Goal: Information Seeking & Learning: Find specific fact

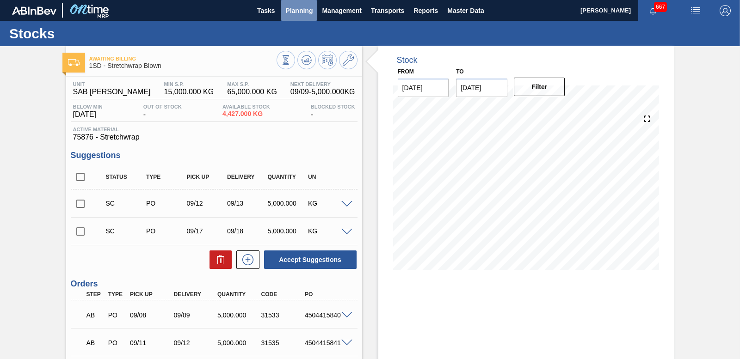
click at [293, 6] on span "Planning" at bounding box center [298, 10] width 27 height 11
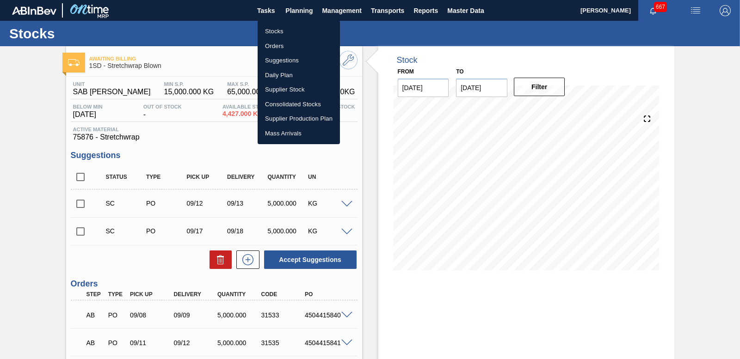
click at [275, 33] on li "Stocks" at bounding box center [299, 31] width 82 height 15
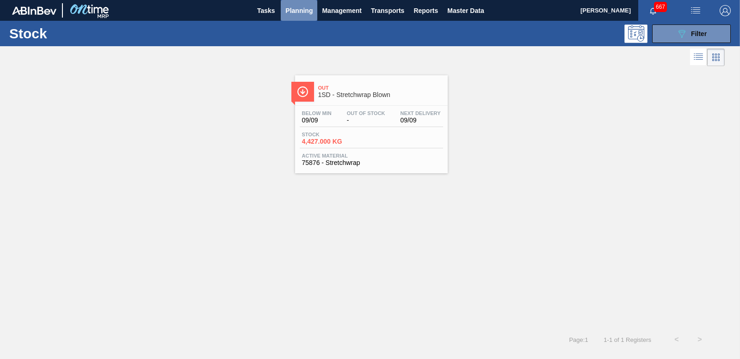
click at [298, 9] on span "Planning" at bounding box center [298, 10] width 27 height 11
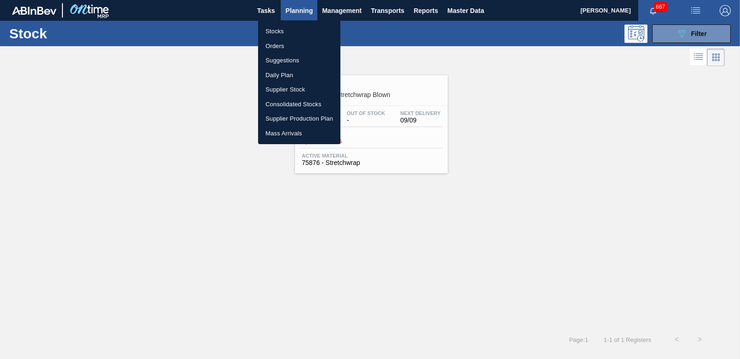
click at [279, 42] on li "Orders" at bounding box center [299, 46] width 82 height 15
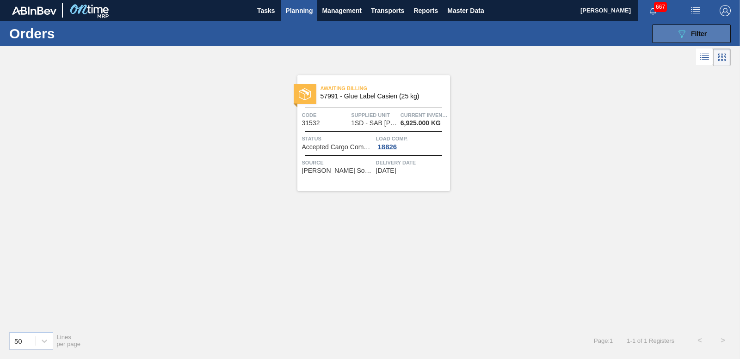
click at [690, 38] on div "089F7B8B-B2A5-4AFE-B5C0-19BA573D28AC Filter" at bounding box center [691, 33] width 31 height 11
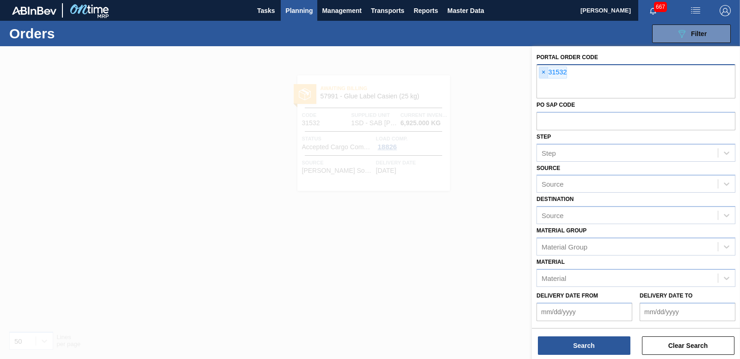
click at [543, 74] on span "×" at bounding box center [543, 72] width 9 height 11
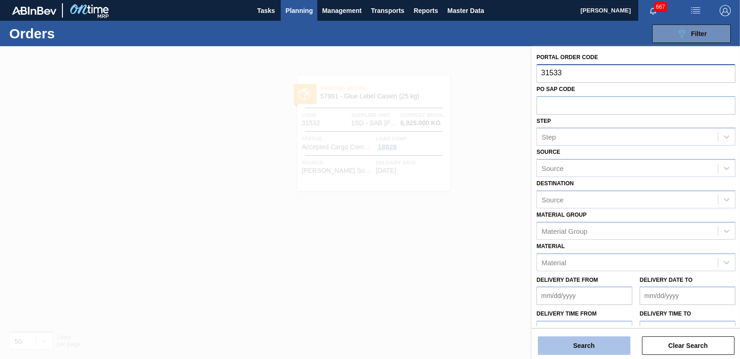
type input "31533"
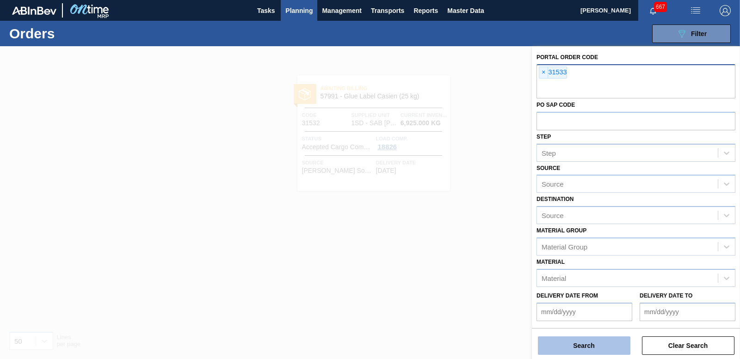
click at [596, 340] on button "Search" at bounding box center [584, 346] width 92 height 18
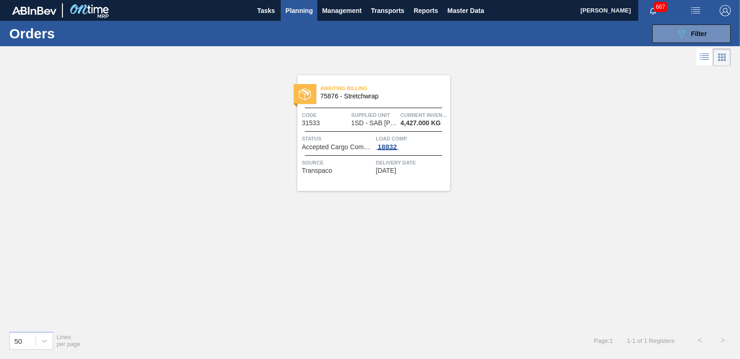
click at [394, 147] on div "18832" at bounding box center [387, 146] width 23 height 7
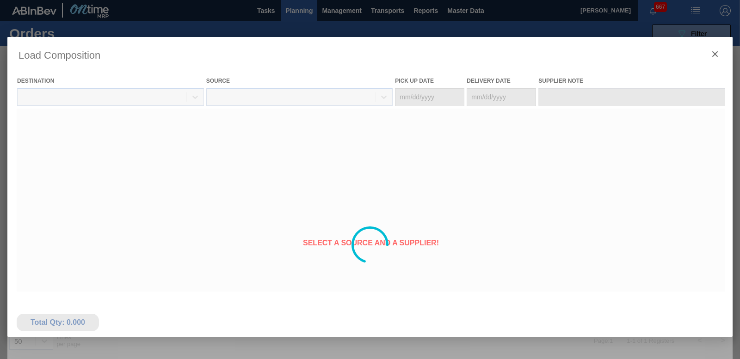
type Date "[DATE]"
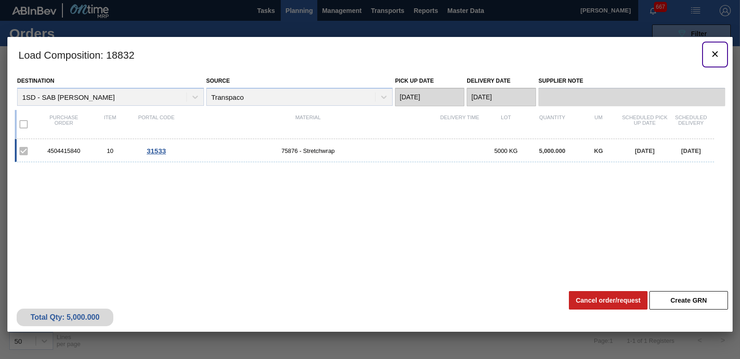
drag, startPoint x: 714, startPoint y: 58, endPoint x: 701, endPoint y: 46, distance: 17.4
click at [714, 57] on icon "botão de ícone" at bounding box center [714, 54] width 11 height 11
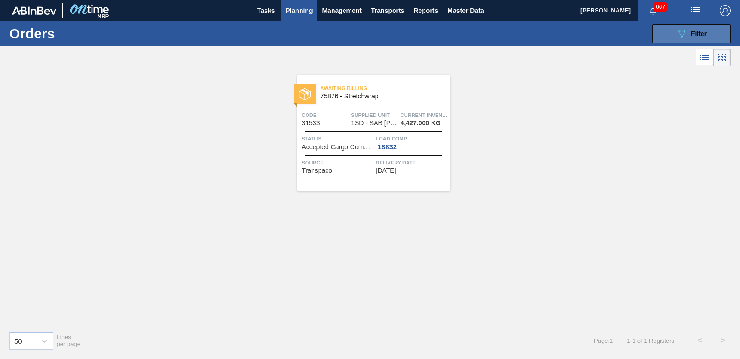
click at [698, 39] on div "089F7B8B-B2A5-4AFE-B5C0-19BA573D28AC Filter" at bounding box center [691, 33] width 31 height 11
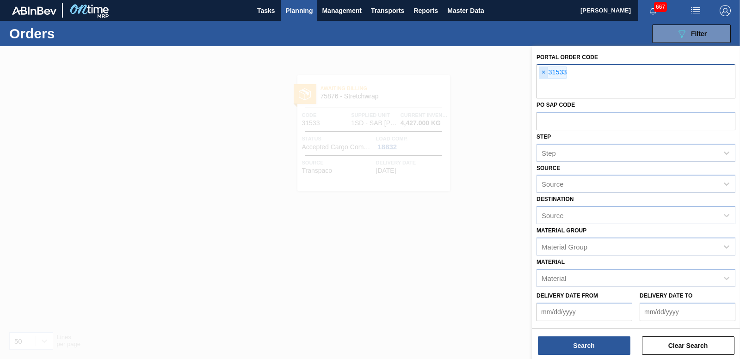
click at [543, 70] on span "×" at bounding box center [543, 72] width 9 height 11
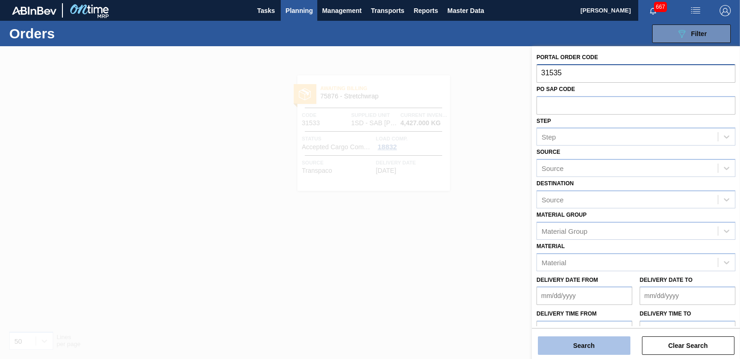
type input "31535"
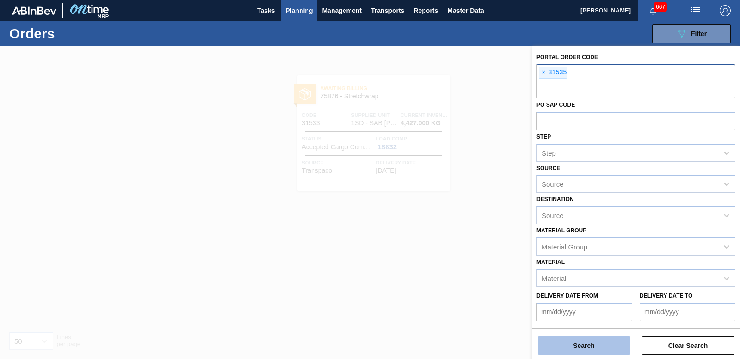
click at [575, 350] on button "Search" at bounding box center [584, 346] width 92 height 18
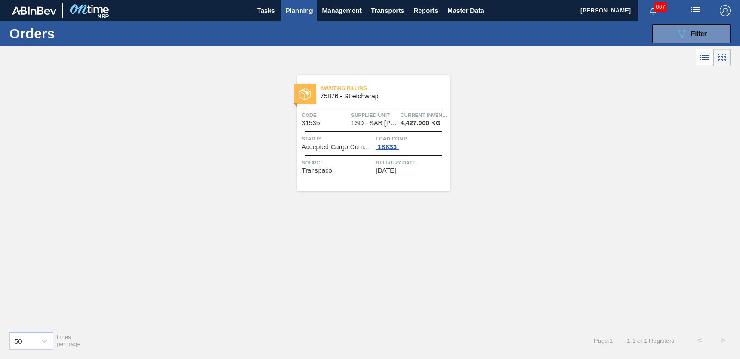
click at [388, 145] on div "18833" at bounding box center [387, 146] width 23 height 7
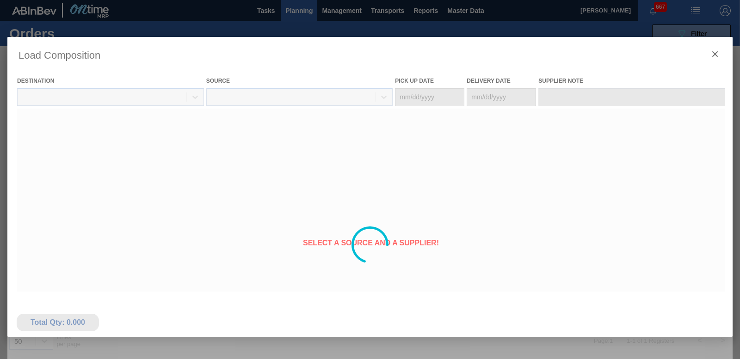
type Date "[DATE]"
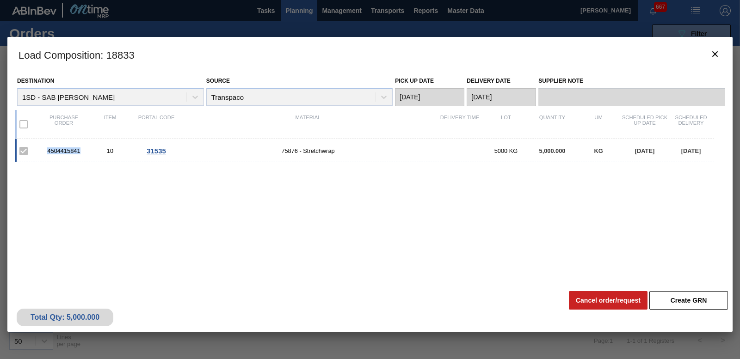
drag, startPoint x: 42, startPoint y: 149, endPoint x: 81, endPoint y: 149, distance: 38.9
click at [81, 149] on div "4504415841" at bounding box center [64, 151] width 46 height 7
click at [714, 51] on icon "botão de ícone" at bounding box center [714, 54] width 11 height 11
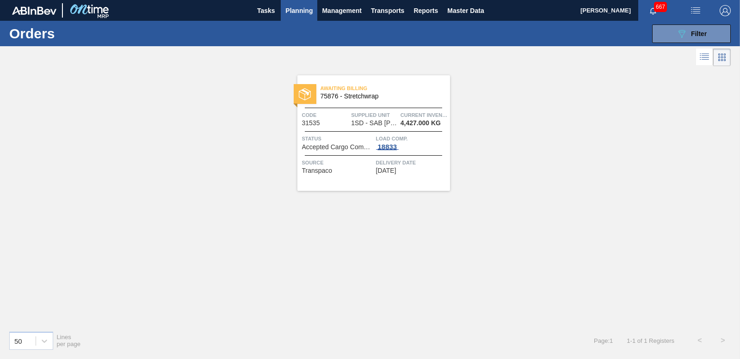
click at [388, 143] on div "18833" at bounding box center [387, 146] width 23 height 7
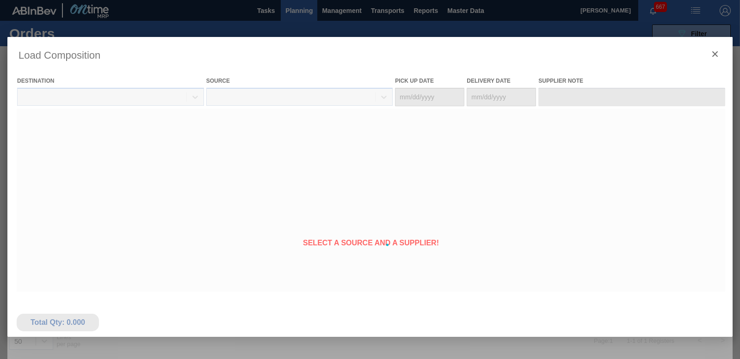
type Date "[DATE]"
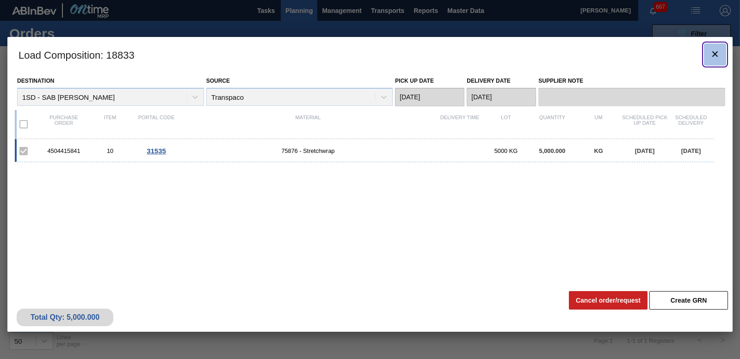
click at [713, 54] on icon "botão de ícone" at bounding box center [714, 54] width 11 height 11
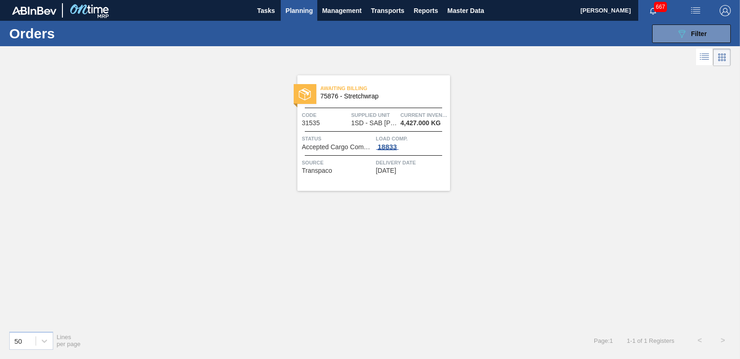
click at [384, 147] on div "18833" at bounding box center [387, 146] width 23 height 7
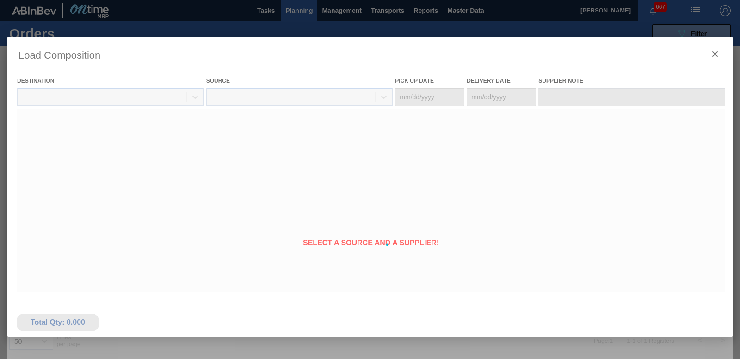
type Date "[DATE]"
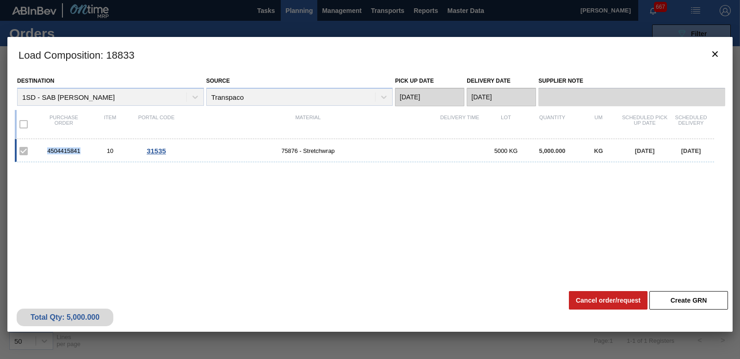
drag, startPoint x: 46, startPoint y: 150, endPoint x: 80, endPoint y: 151, distance: 34.3
click at [80, 151] on div "4504415841" at bounding box center [64, 151] width 46 height 7
copy div "4504415841"
click at [715, 51] on icon "botão de ícone" at bounding box center [714, 54] width 11 height 11
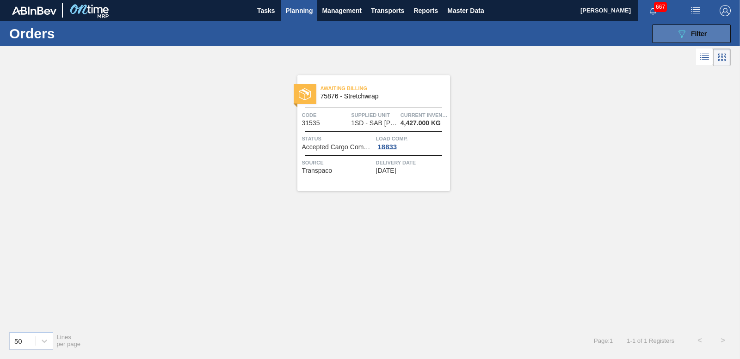
click at [704, 34] on span "Filter" at bounding box center [699, 33] width 16 height 7
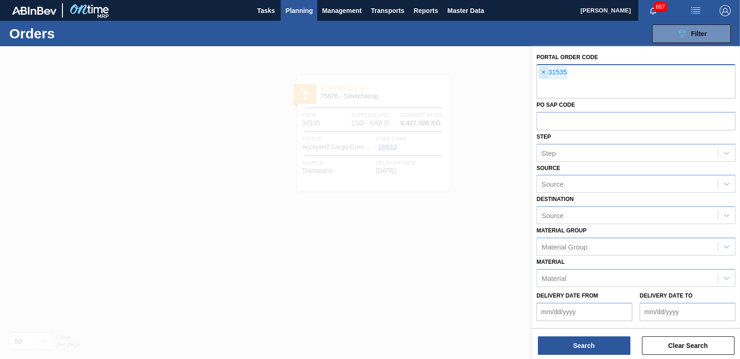
click at [542, 72] on span "×" at bounding box center [543, 72] width 9 height 11
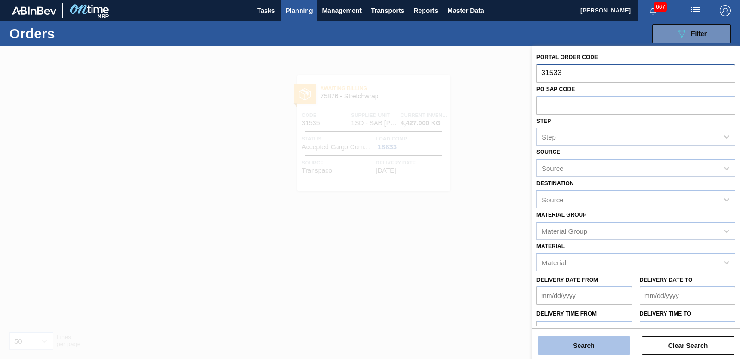
type input "31533"
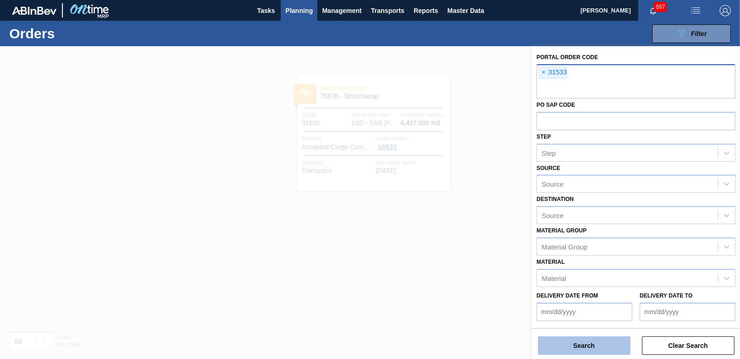
click at [564, 350] on button "Search" at bounding box center [584, 346] width 92 height 18
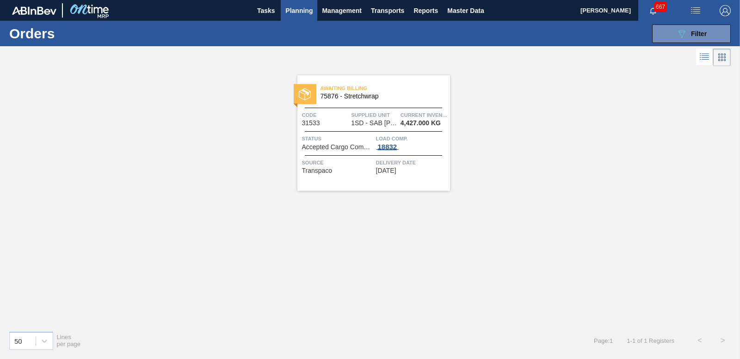
click at [390, 148] on div "18832" at bounding box center [387, 146] width 23 height 7
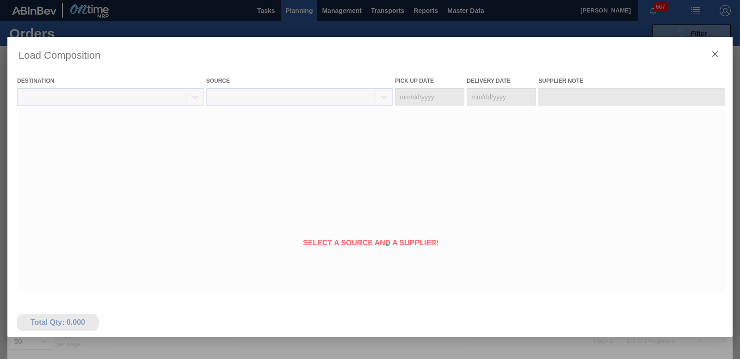
type Date "[DATE]"
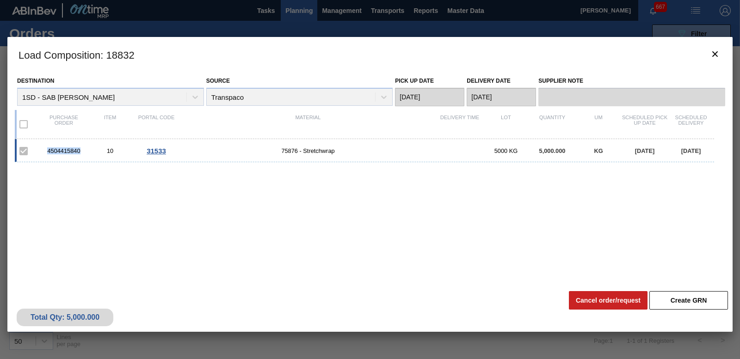
drag, startPoint x: 85, startPoint y: 145, endPoint x: 43, endPoint y: 148, distance: 41.7
click at [43, 148] on div "4504415840 10 31533 75876 - Stretchwrap 5000 KG 5,000.000 KG [DATE] [DATE]" at bounding box center [364, 150] width 699 height 23
copy div "4504415840"
click at [714, 56] on icon "botão de ícone" at bounding box center [714, 54] width 11 height 11
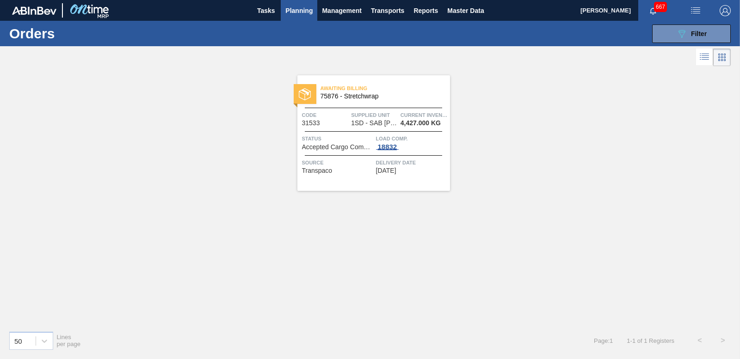
click at [391, 147] on div "18832" at bounding box center [387, 146] width 23 height 7
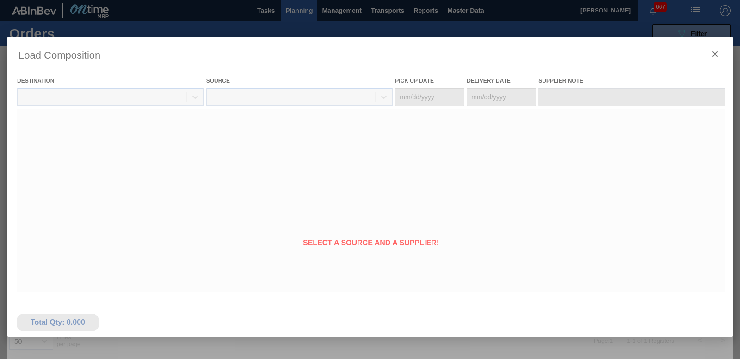
type Date "[DATE]"
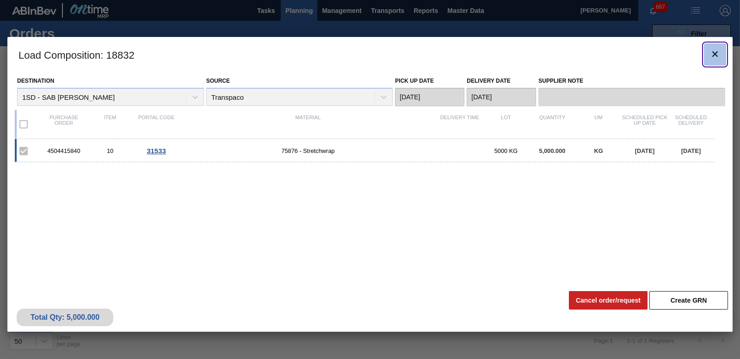
click at [719, 53] on icon "botão de ícone" at bounding box center [714, 54] width 11 height 11
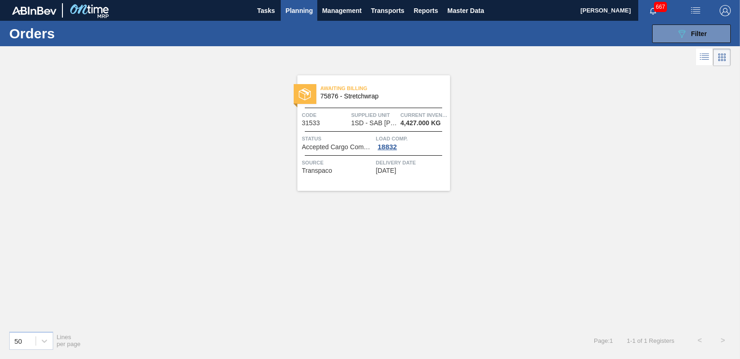
drag, startPoint x: 715, startPoint y: 37, endPoint x: 684, endPoint y: 53, distance: 35.0
click at [715, 37] on button "089F7B8B-B2A5-4AFE-B5C0-19BA573D28AC Filter" at bounding box center [691, 34] width 79 height 18
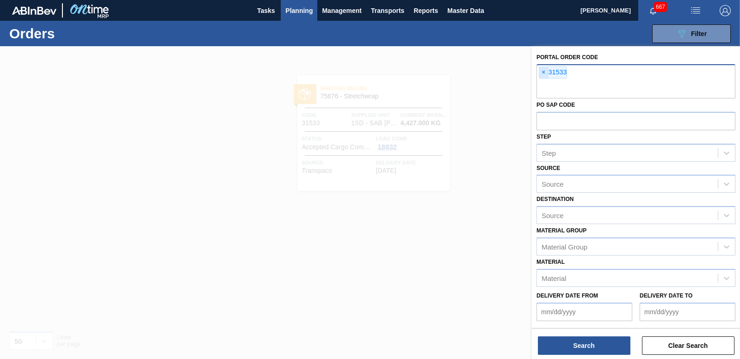
click at [542, 74] on span "×" at bounding box center [543, 72] width 9 height 11
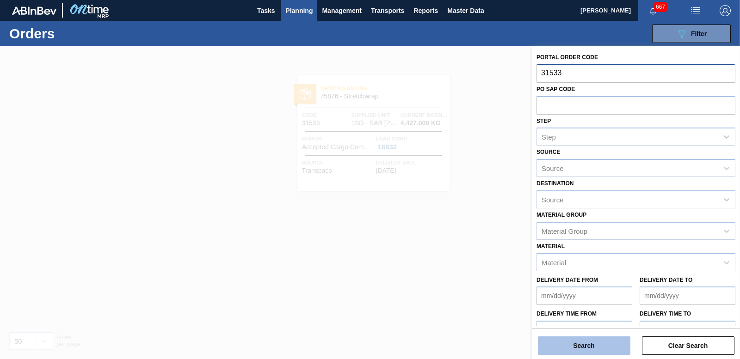
type input "31533"
click at [575, 342] on button "Search" at bounding box center [584, 346] width 92 height 18
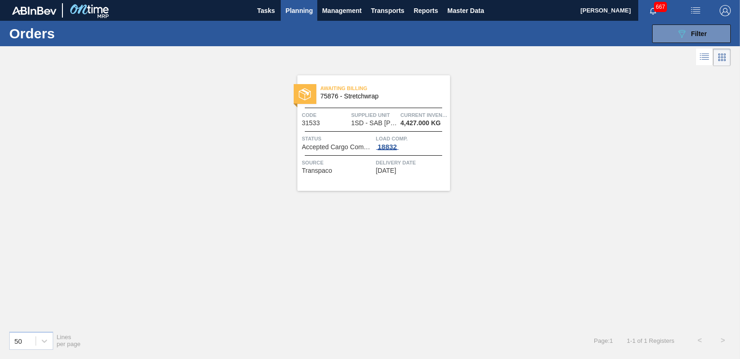
click at [390, 145] on div "18832" at bounding box center [387, 146] width 23 height 7
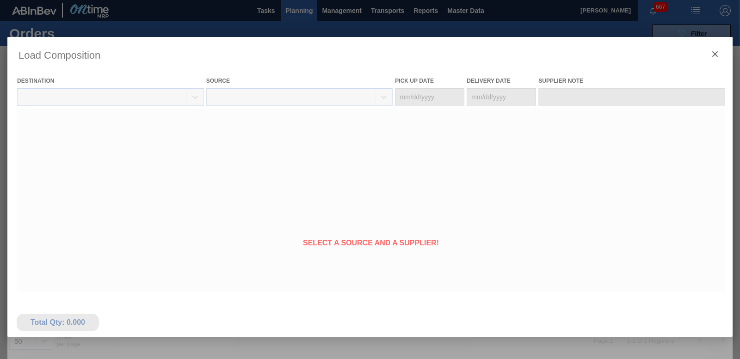
type Date "[DATE]"
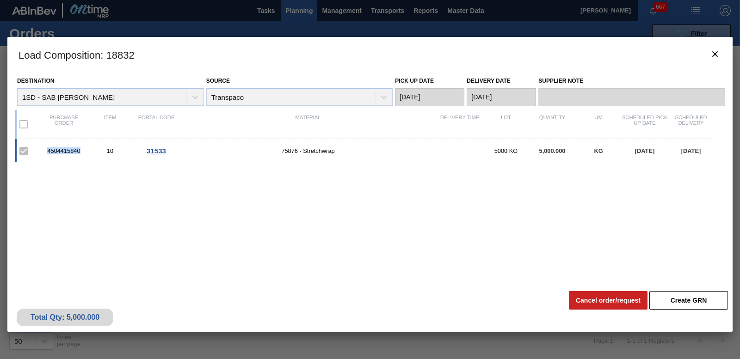
drag, startPoint x: 38, startPoint y: 150, endPoint x: 82, endPoint y: 154, distance: 44.1
click at [82, 154] on div "4504415840 10 31533 75876 - Stretchwrap 5000 KG 5,000.000 KG [DATE] [DATE]" at bounding box center [364, 150] width 699 height 23
copy div "4504415840"
click at [721, 58] on button "botão de ícone" at bounding box center [715, 54] width 22 height 22
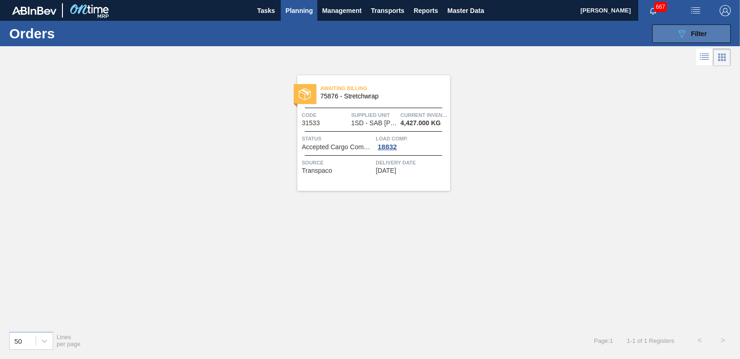
click at [709, 32] on button "089F7B8B-B2A5-4AFE-B5C0-19BA573D28AC Filter" at bounding box center [691, 34] width 79 height 18
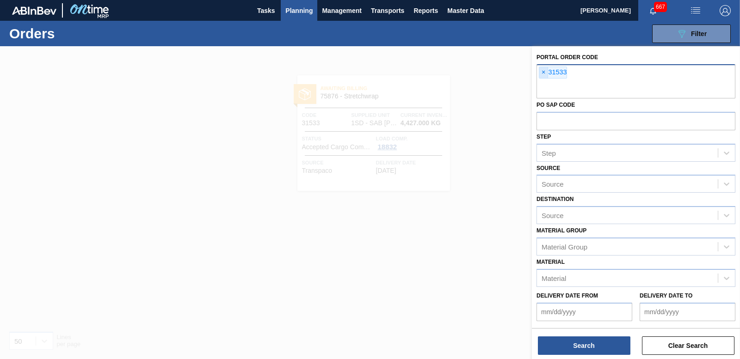
click at [541, 73] on span "×" at bounding box center [543, 72] width 9 height 11
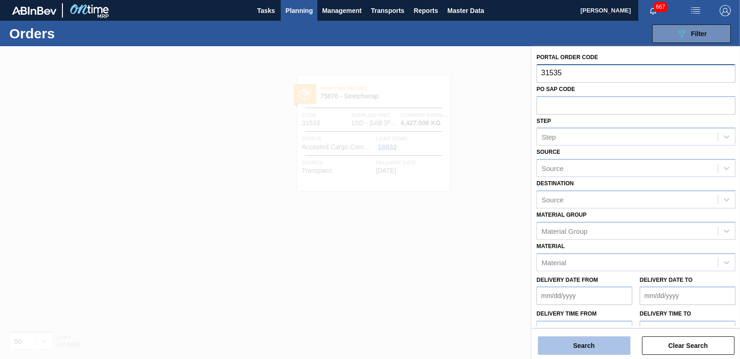
type input "31535"
click at [600, 347] on button "Search" at bounding box center [584, 346] width 92 height 18
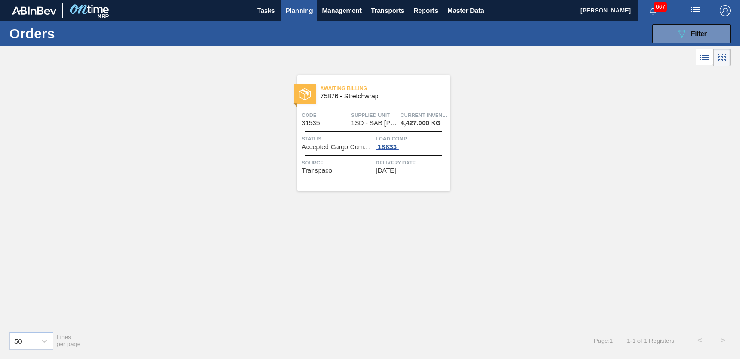
click at [387, 144] on div "18833" at bounding box center [387, 146] width 23 height 7
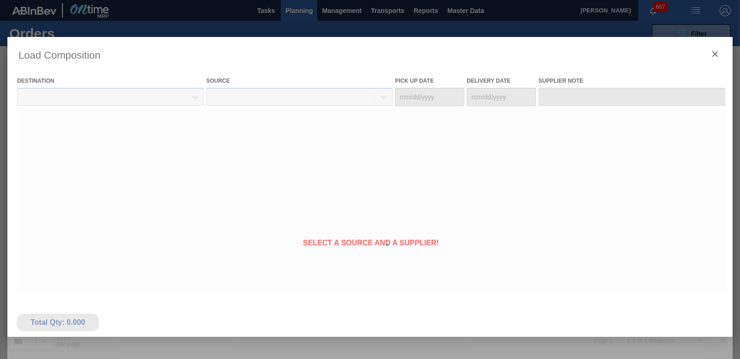
type Date "[DATE]"
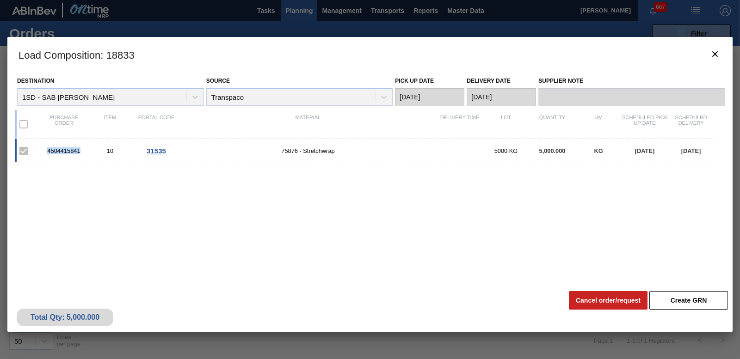
drag, startPoint x: 80, startPoint y: 150, endPoint x: 50, endPoint y: 149, distance: 30.1
click at [50, 149] on div "4504415841" at bounding box center [64, 151] width 46 height 7
drag, startPoint x: 50, startPoint y: 149, endPoint x: 80, endPoint y: 151, distance: 30.1
click at [80, 151] on div "4504415841" at bounding box center [64, 151] width 46 height 7
copy div "4504415841"
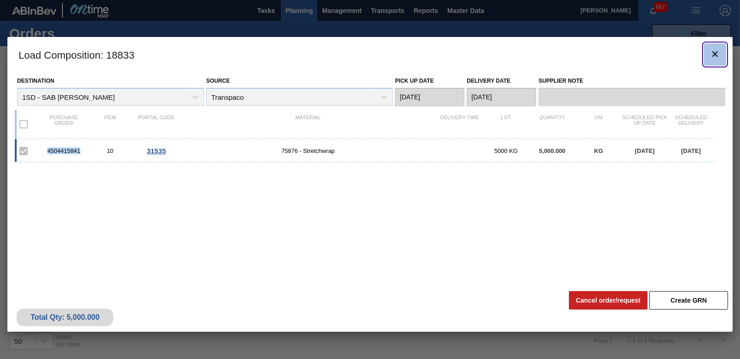
click at [709, 52] on icon "botão de ícone" at bounding box center [714, 54] width 11 height 11
